Goal: Find specific page/section: Find specific page/section

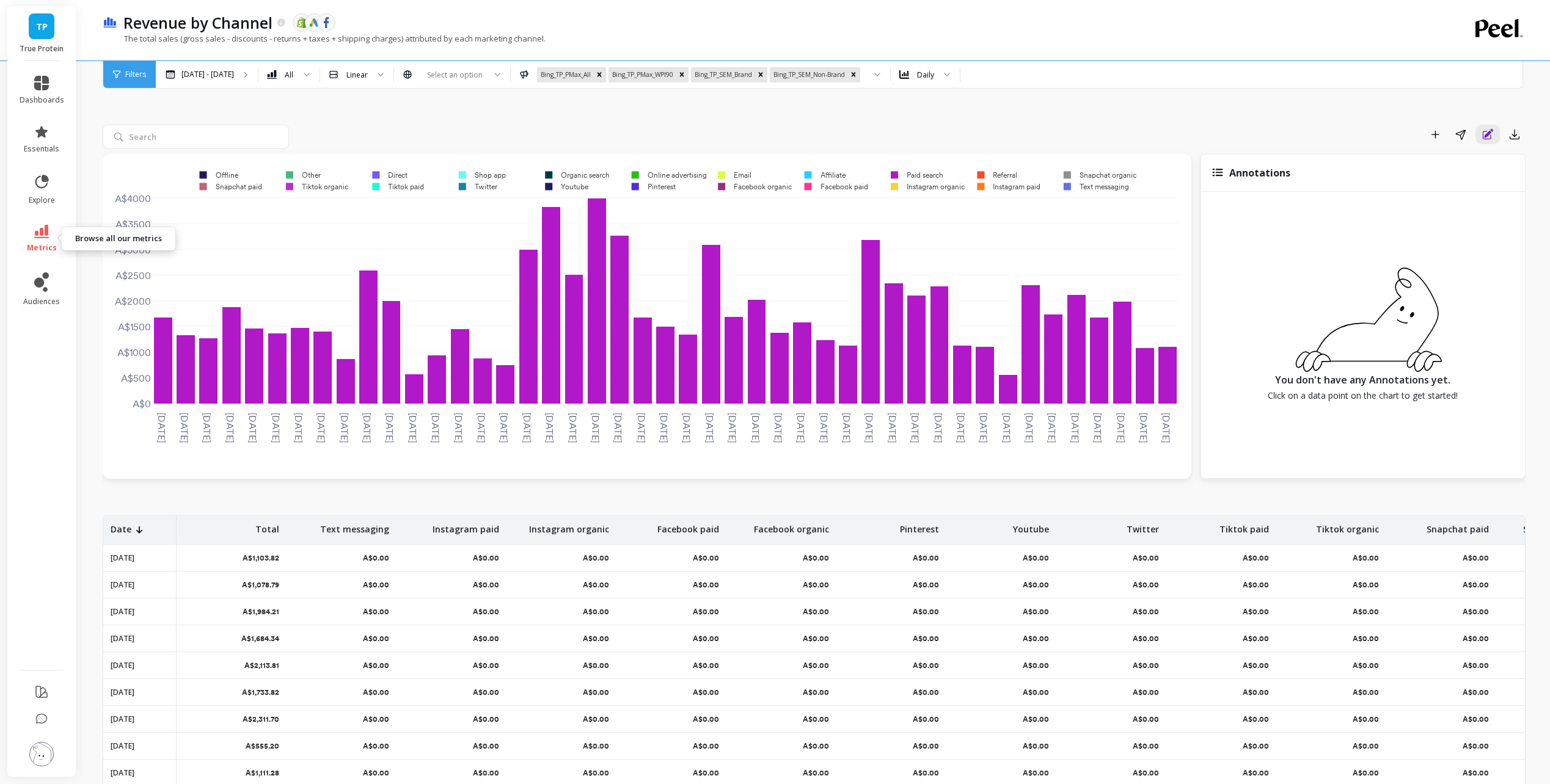
click at [40, 232] on icon at bounding box center [42, 232] width 15 height 13
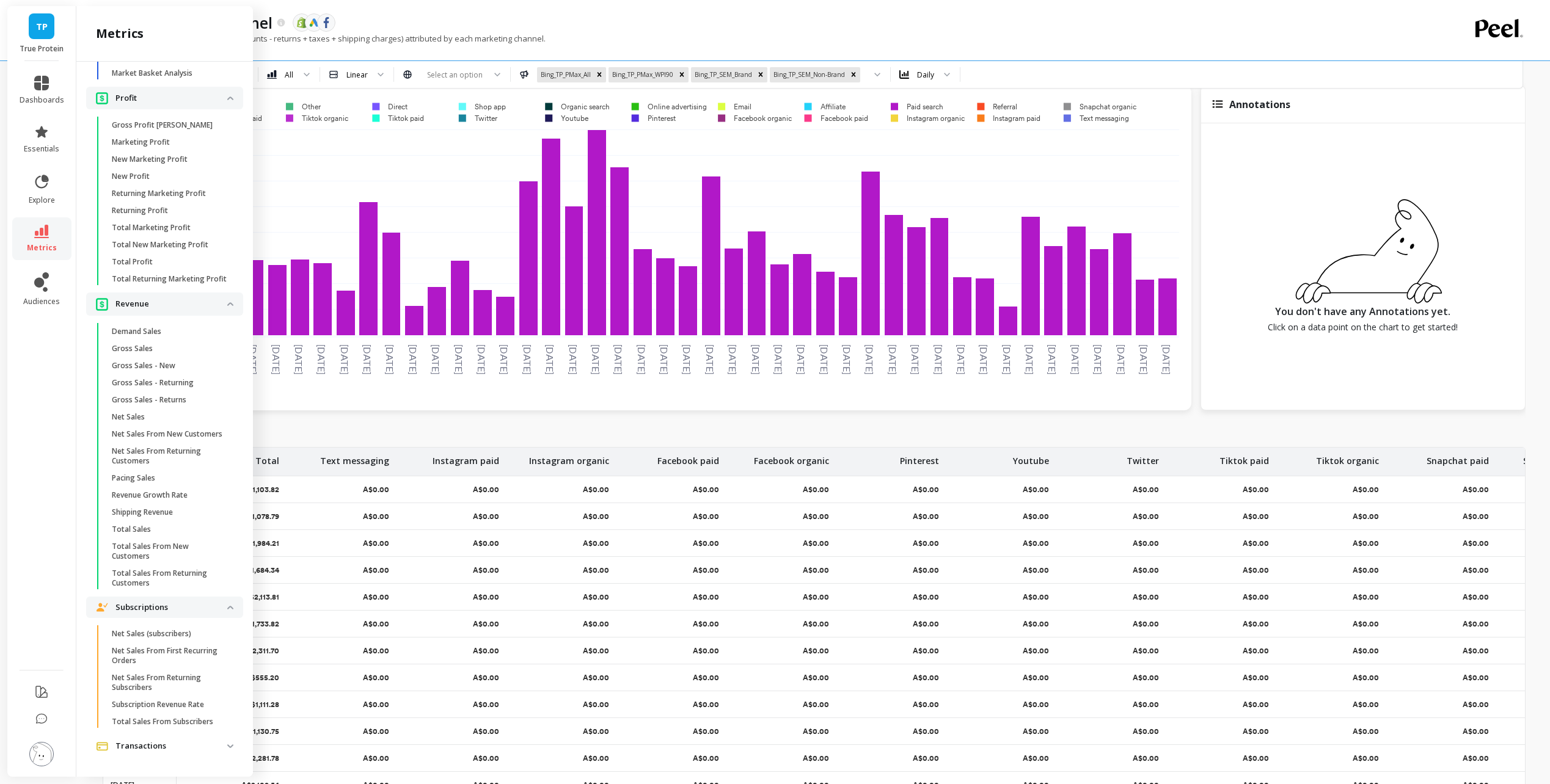
scroll to position [146, 0]
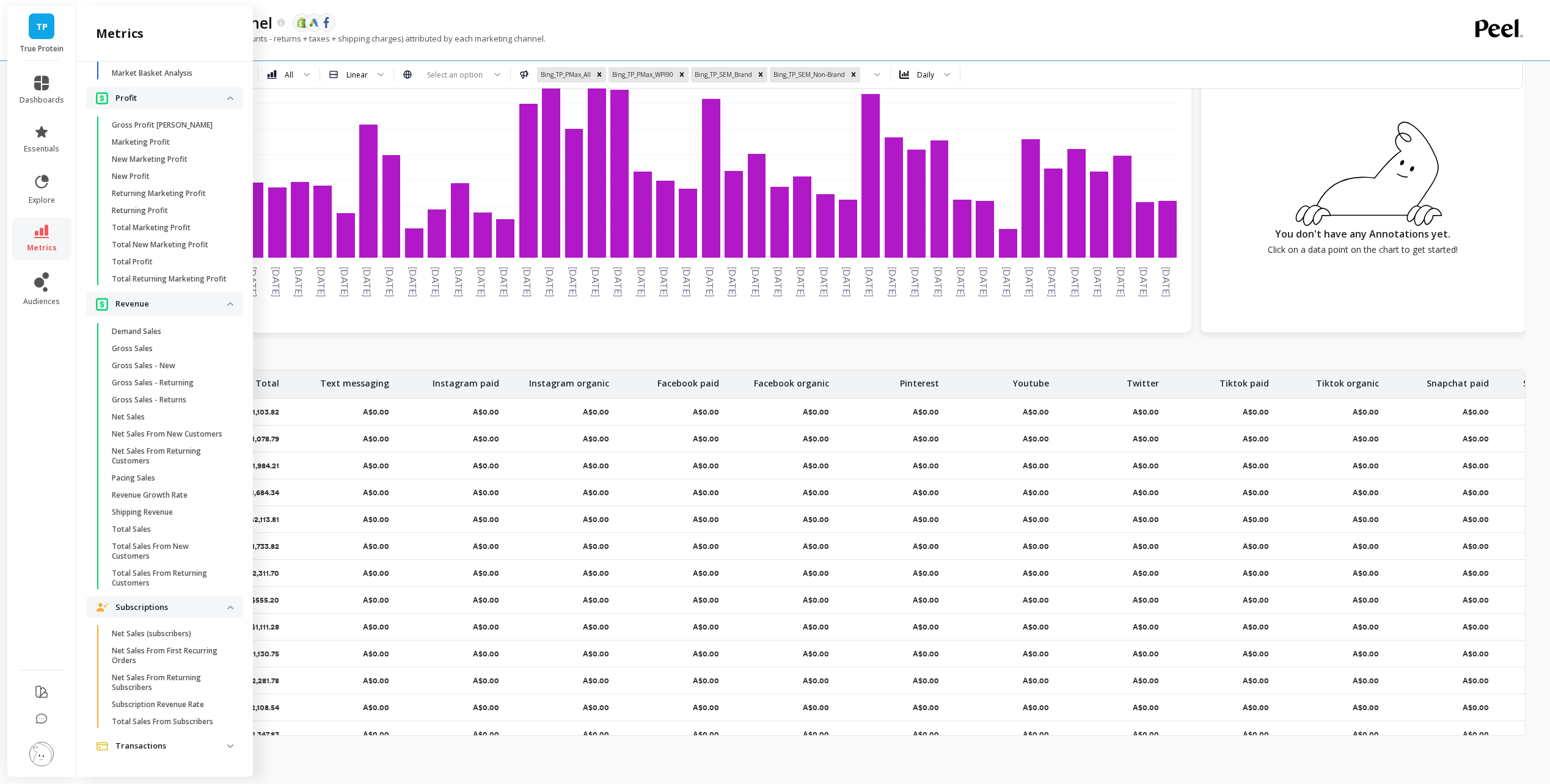
click at [216, 747] on p "Transactions" at bounding box center [171, 746] width 112 height 12
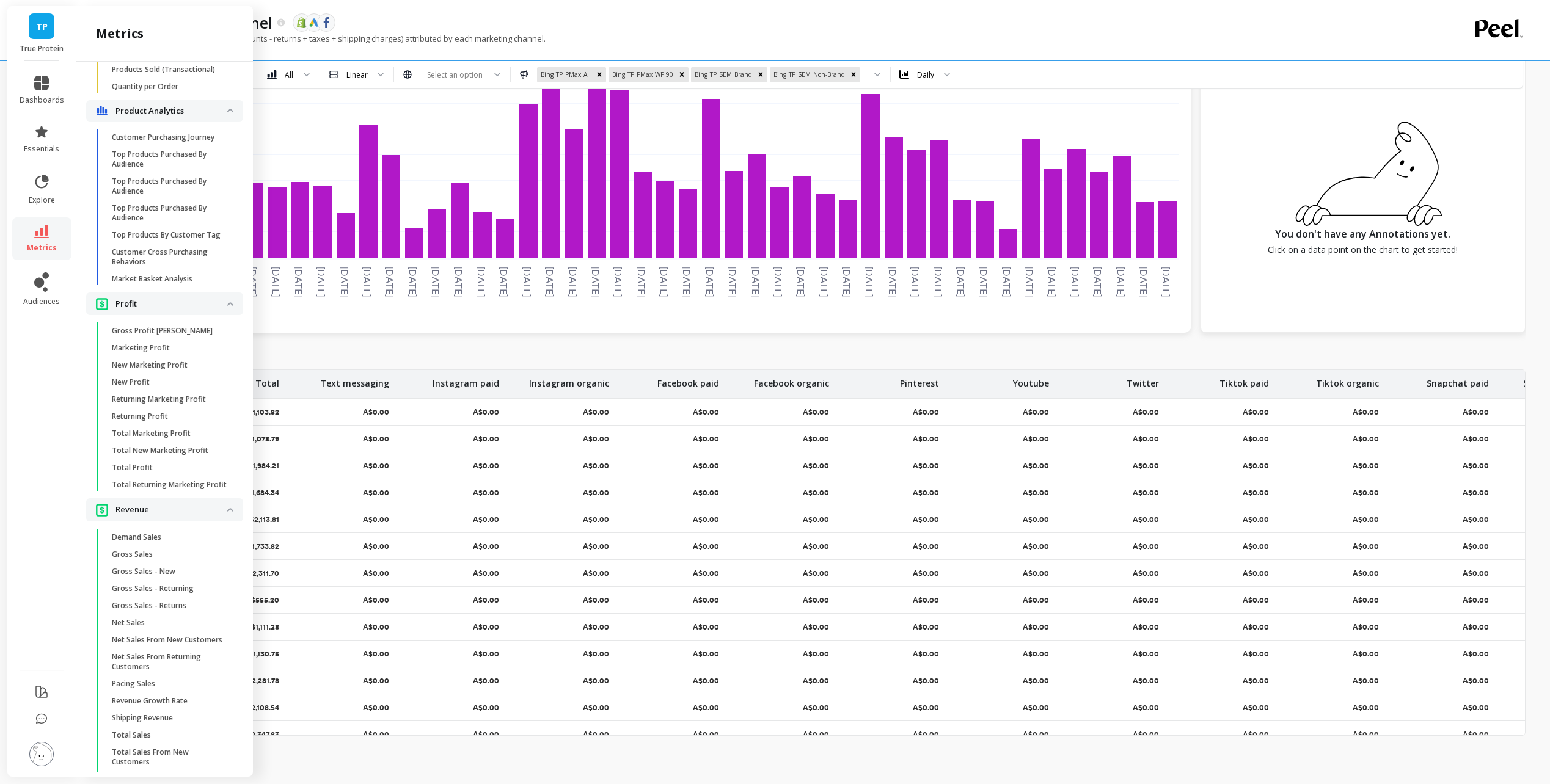
scroll to position [2250, 0]
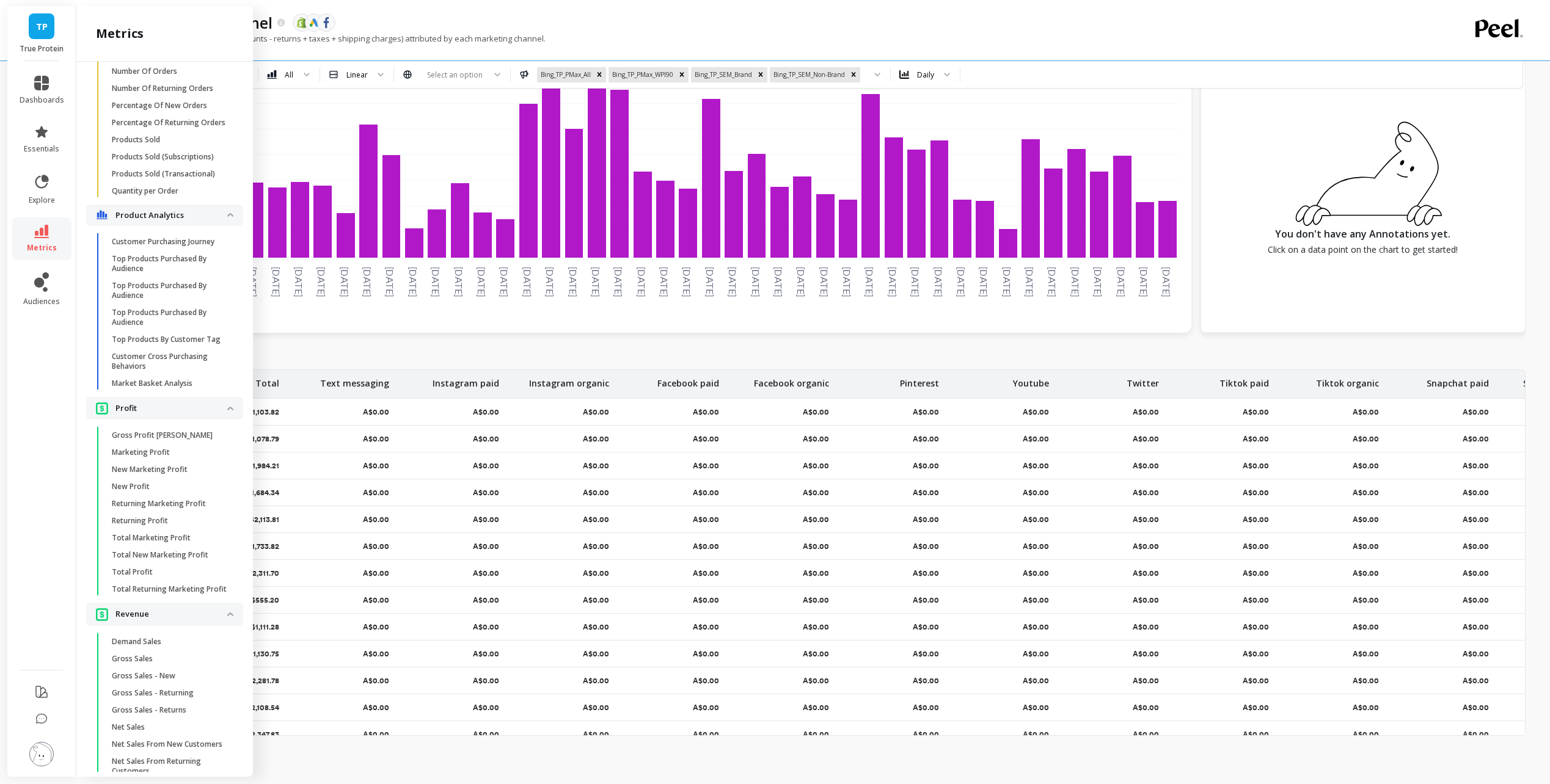
click at [52, 46] on p "True Protein" at bounding box center [42, 49] width 45 height 10
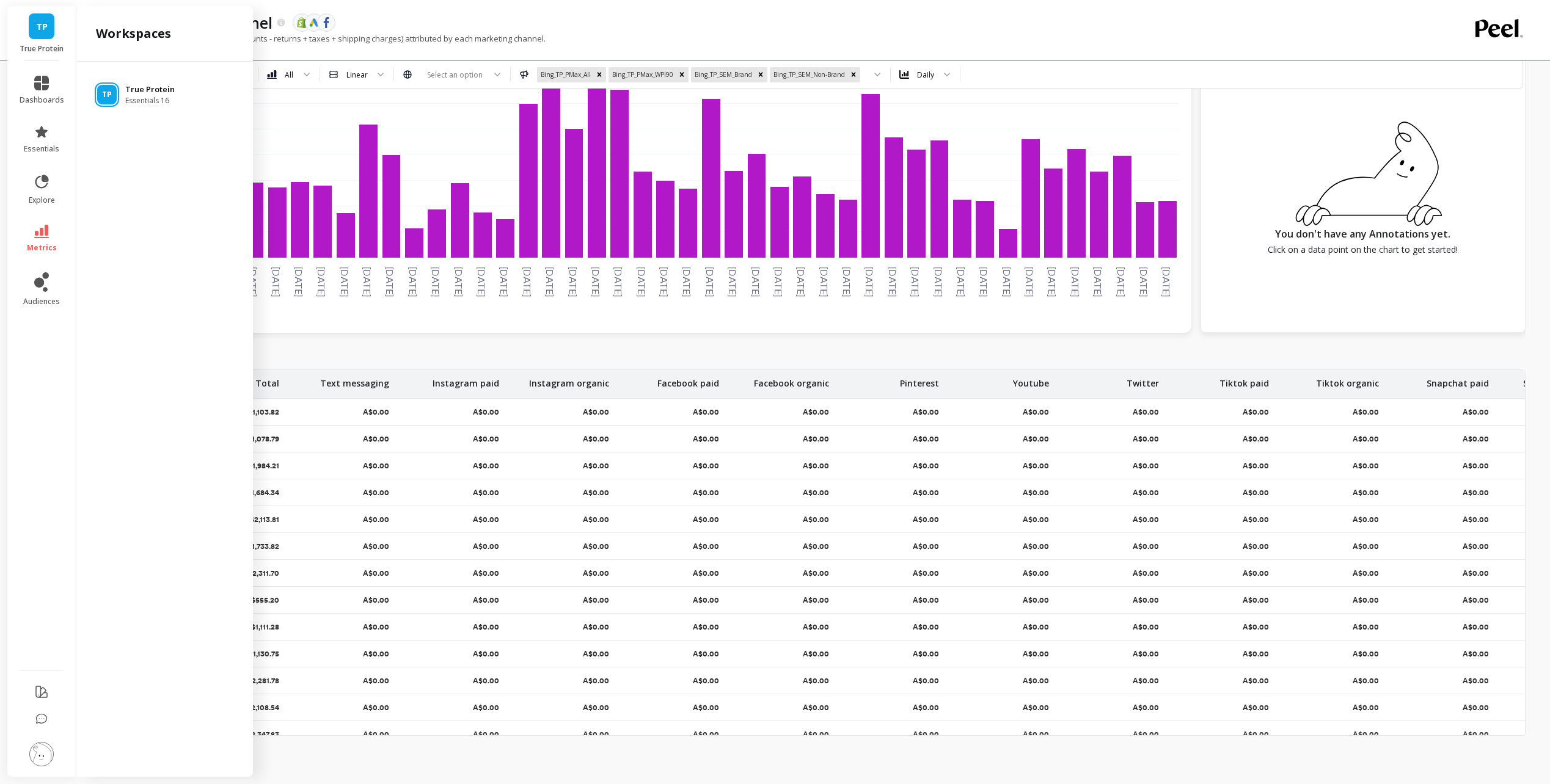
click at [175, 93] on div "TP True Protein Essentials 16" at bounding box center [165, 94] width 157 height 22
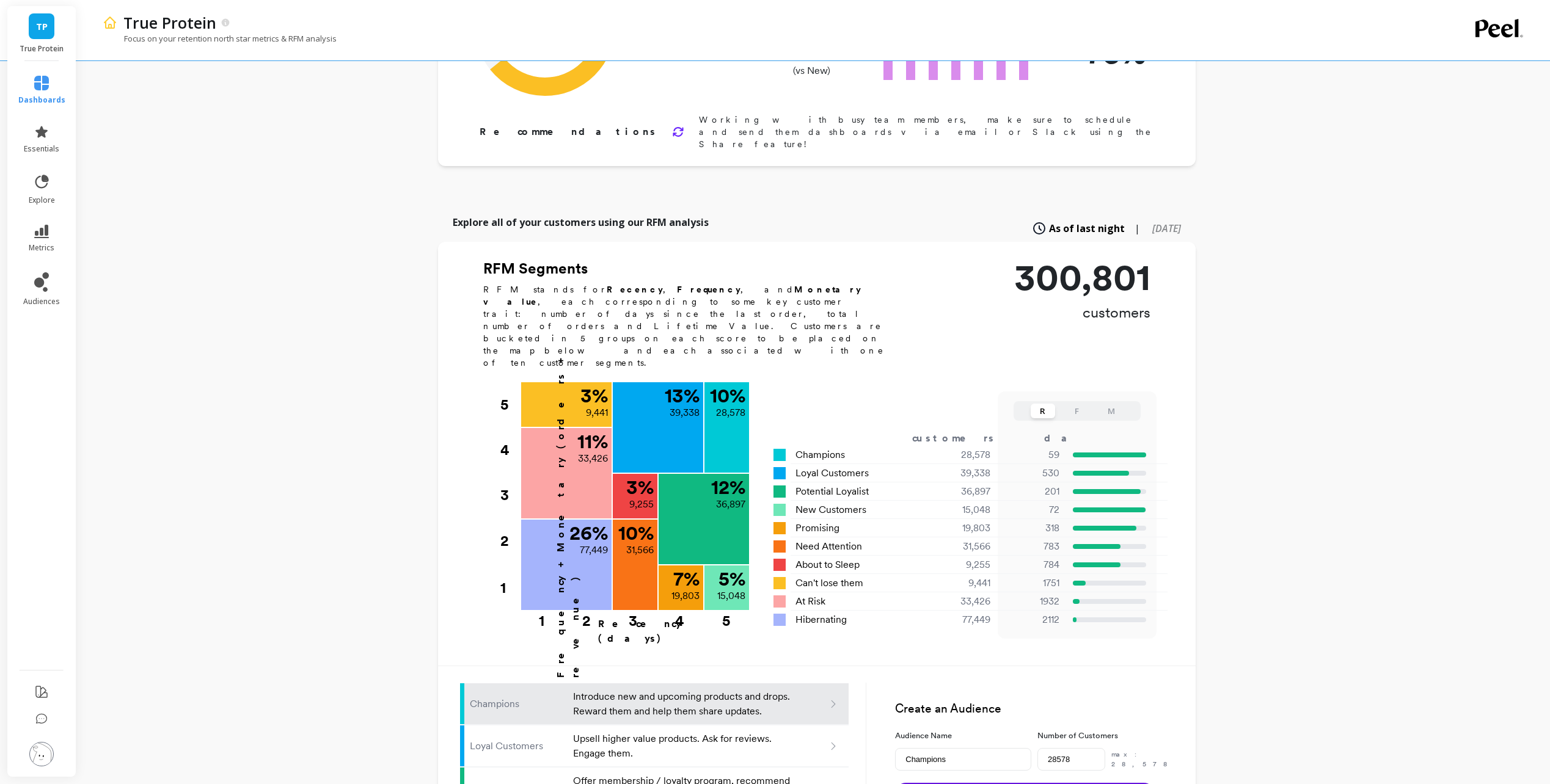
scroll to position [427, 0]
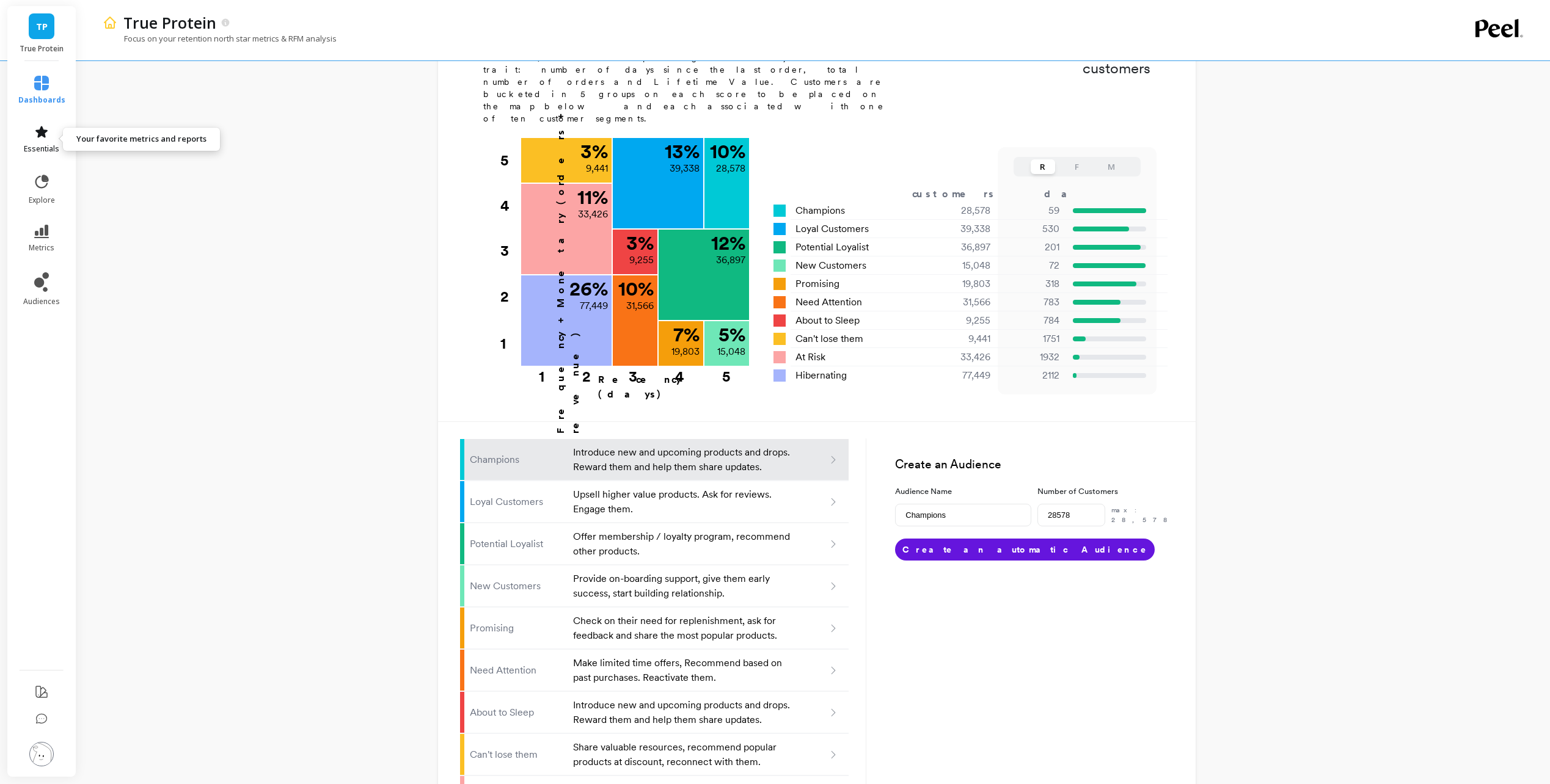
click at [42, 129] on icon at bounding box center [42, 131] width 12 height 11
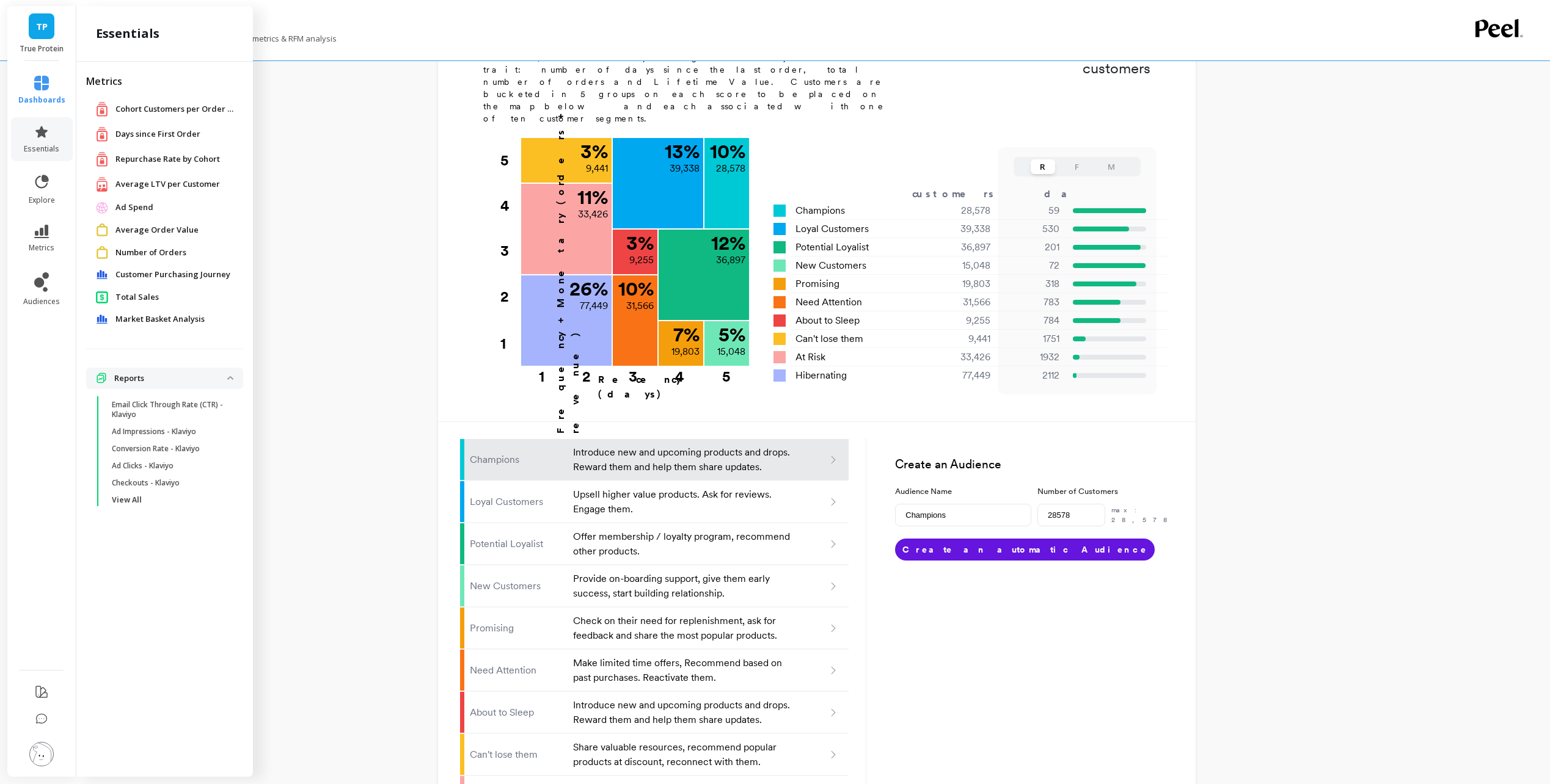
click at [163, 503] on span "View All" at bounding box center [170, 500] width 117 height 10
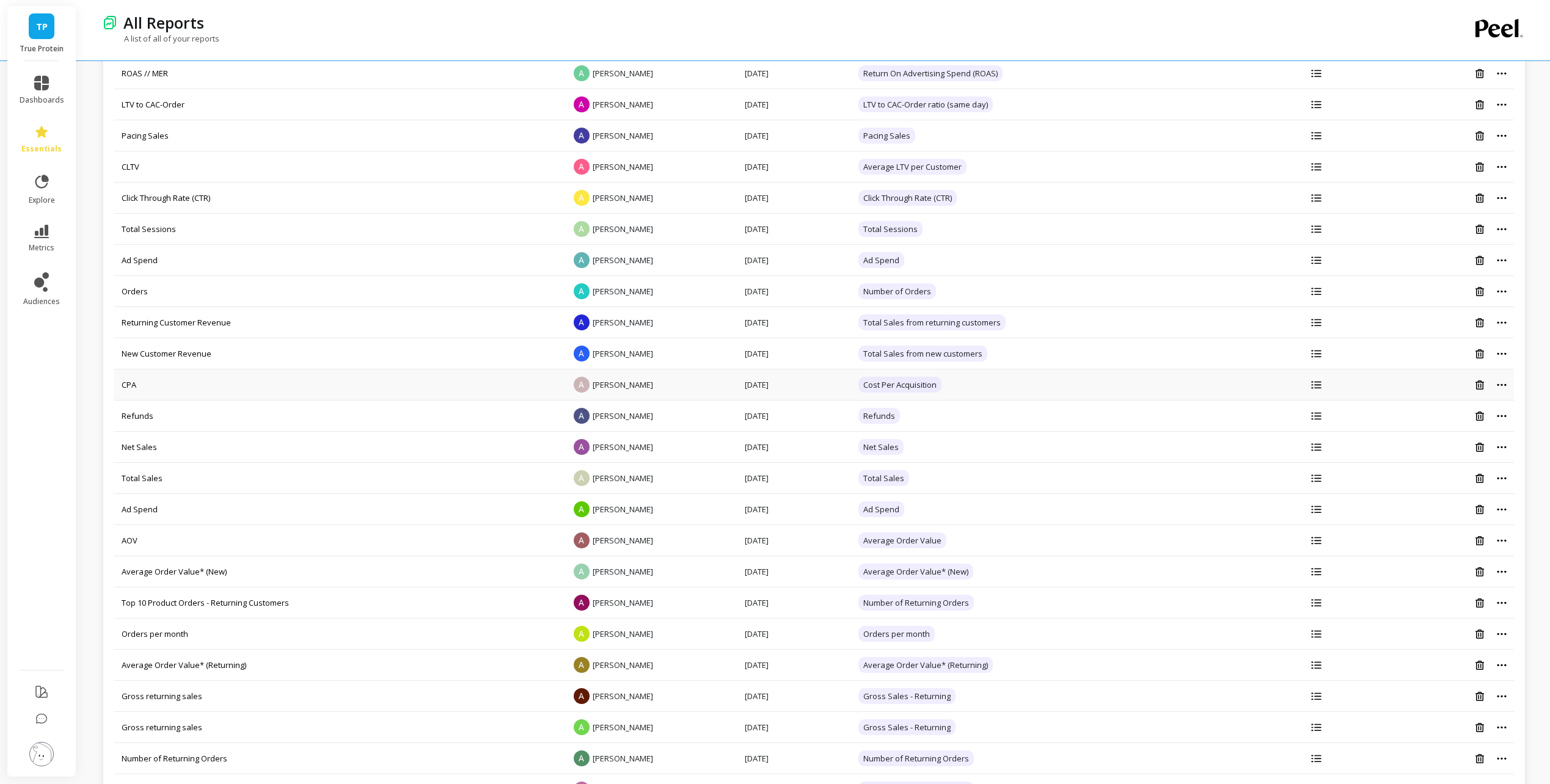
scroll to position [1099, 0]
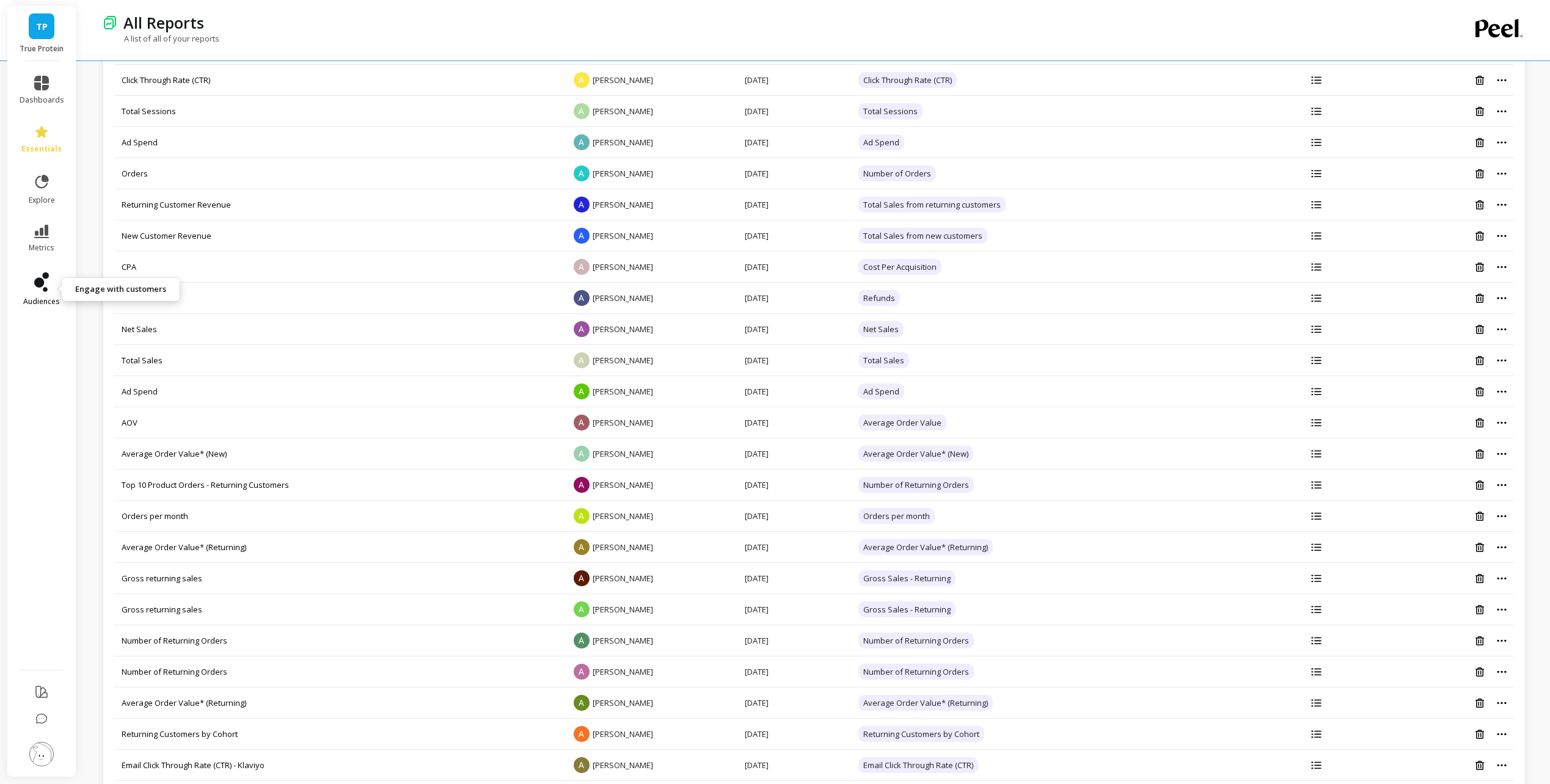
click at [38, 294] on link "audiences" at bounding box center [42, 289] width 45 height 34
